Goal: Information Seeking & Learning: Find specific fact

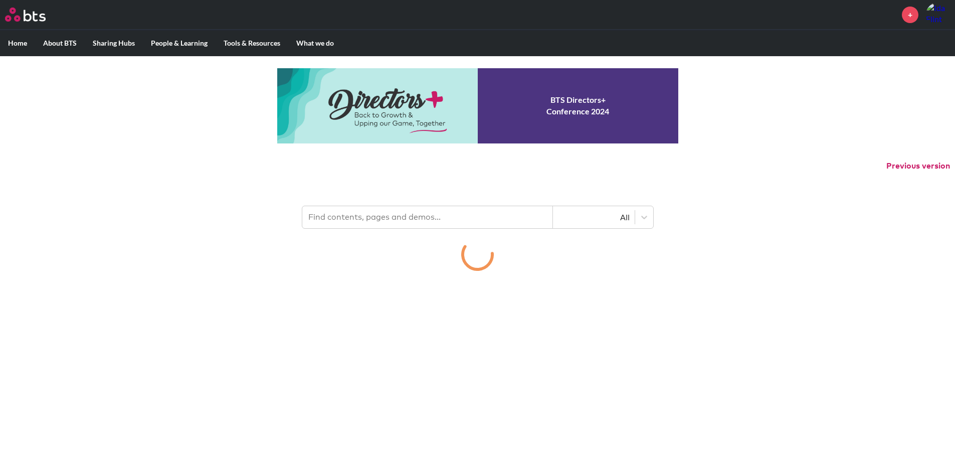
click at [362, 217] on input "text" at bounding box center [427, 217] width 251 height 22
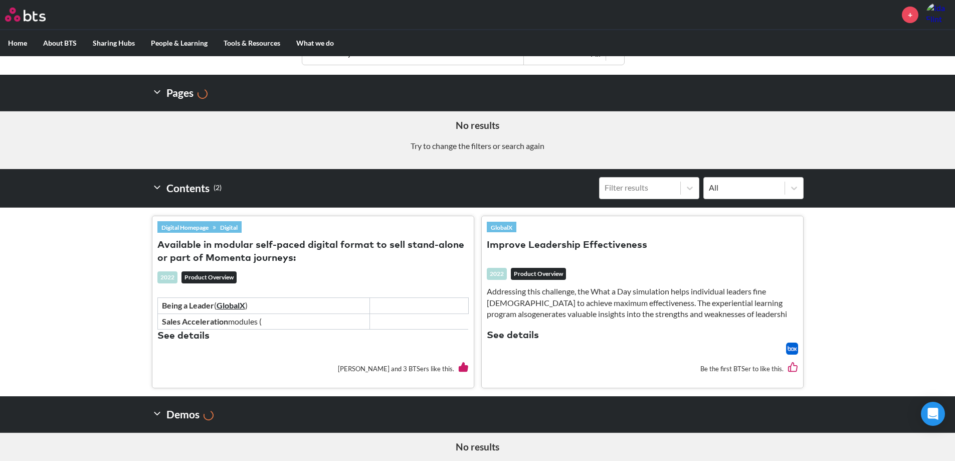
scroll to position [193, 0]
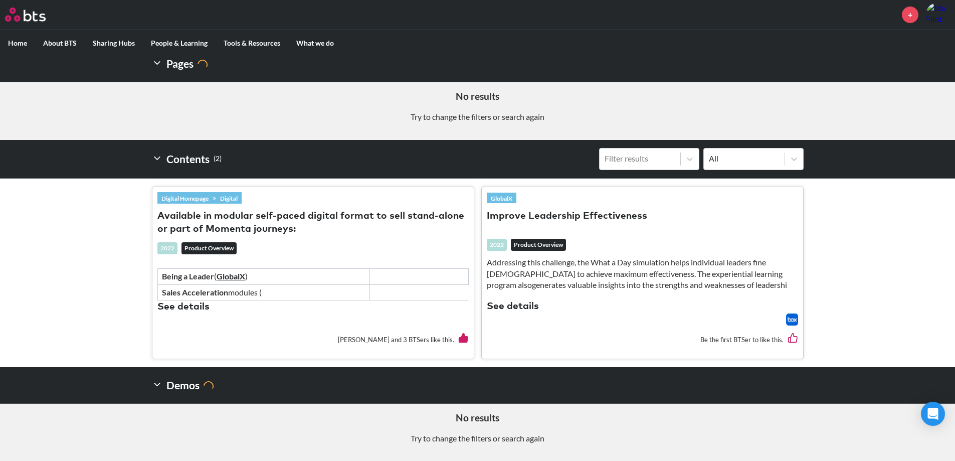
click at [155, 384] on polyline at bounding box center [157, 384] width 6 height 3
click at [652, 160] on div "Filter results" at bounding box center [640, 158] width 71 height 11
click at [554, 158] on input "Filter results" at bounding box center [554, 158] width 0 height 0
click at [652, 160] on div "Filter results" at bounding box center [640, 158] width 71 height 11
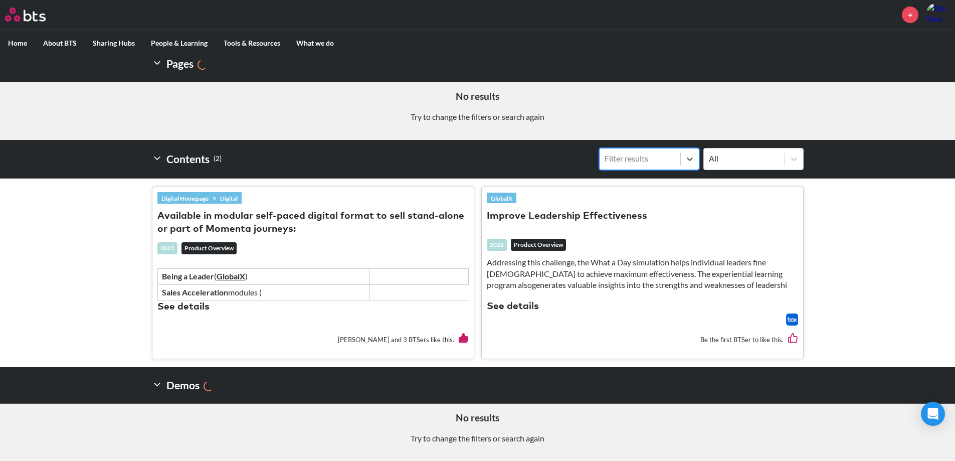
click at [554, 158] on input "Select is focused , press Down to open the menu, Filter results" at bounding box center [554, 158] width 0 height 0
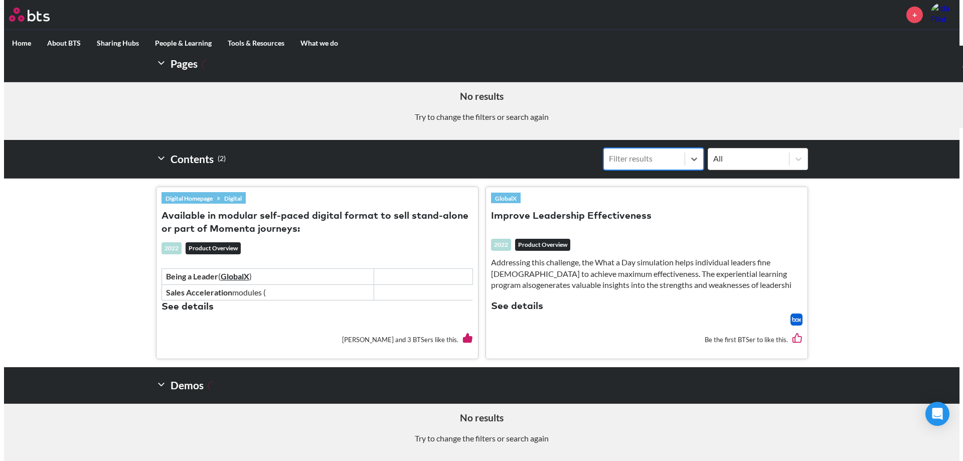
scroll to position [0, 0]
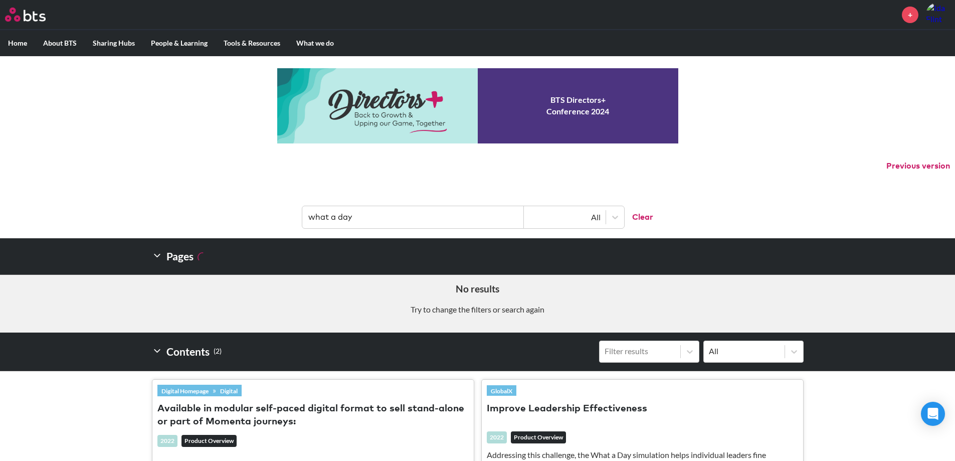
click at [365, 211] on input "what a day" at bounding box center [413, 217] width 222 height 22
type input "w"
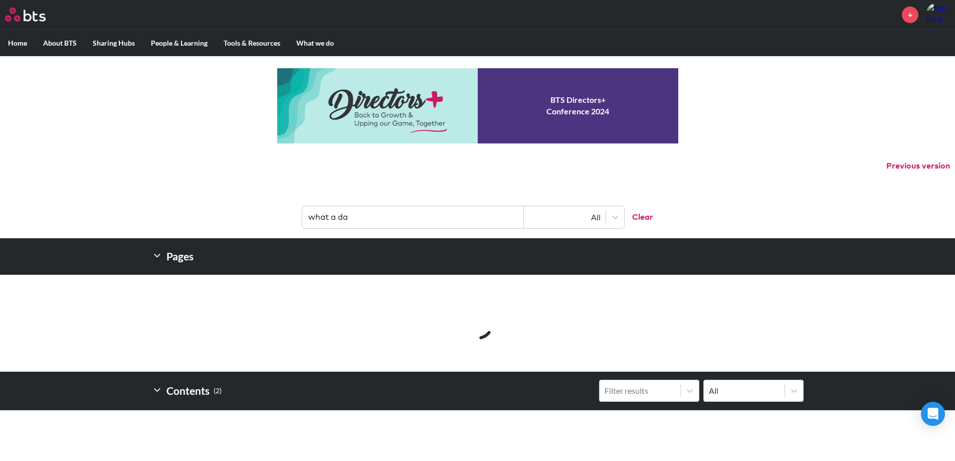
type input "what a day"
click at [614, 221] on icon at bounding box center [615, 217] width 10 height 10
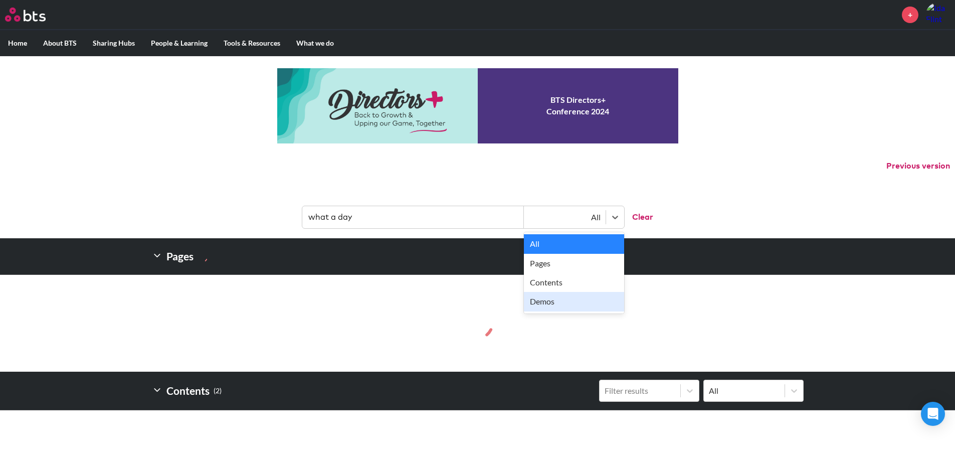
click at [554, 301] on div "Demos" at bounding box center [574, 301] width 100 height 19
